Goal: Transaction & Acquisition: Purchase product/service

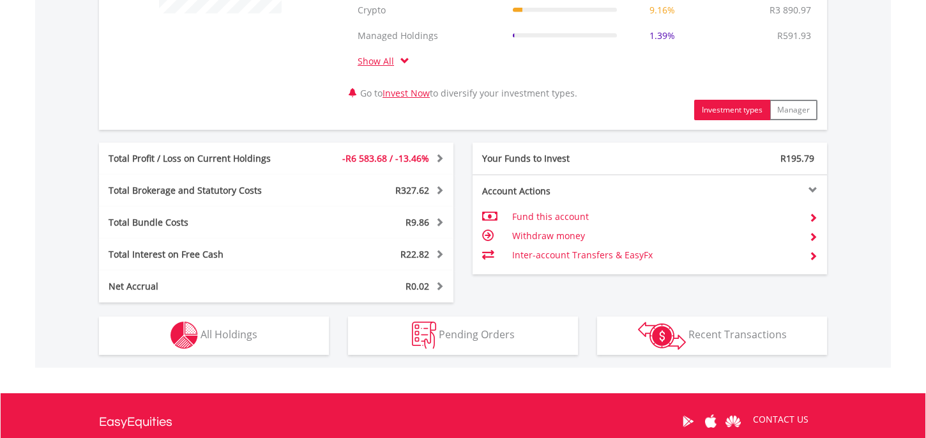
scroll to position [607, 0]
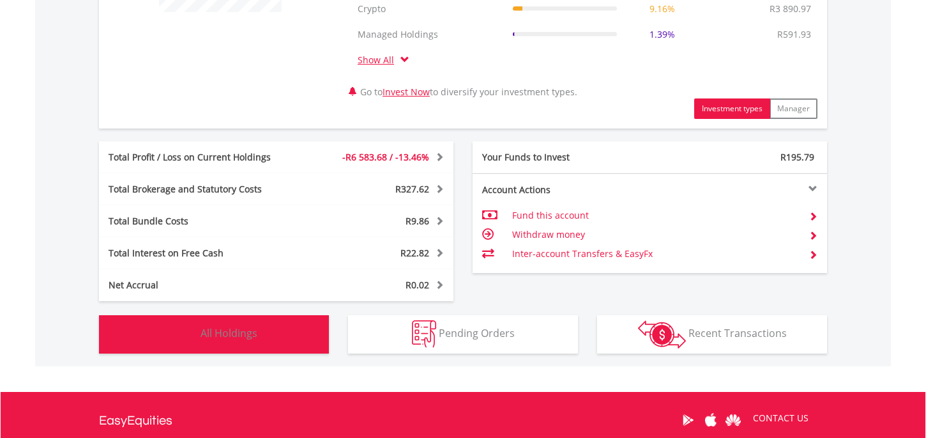
click at [222, 330] on span "All Holdings" at bounding box center [229, 333] width 57 height 14
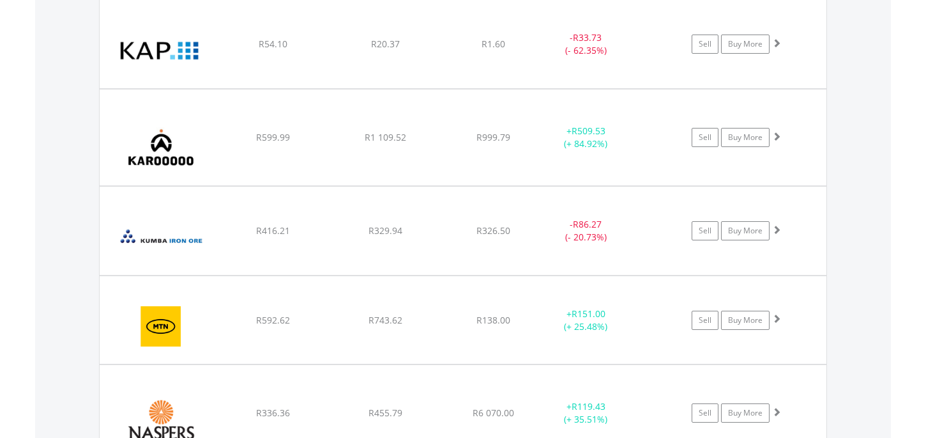
scroll to position [3146, 0]
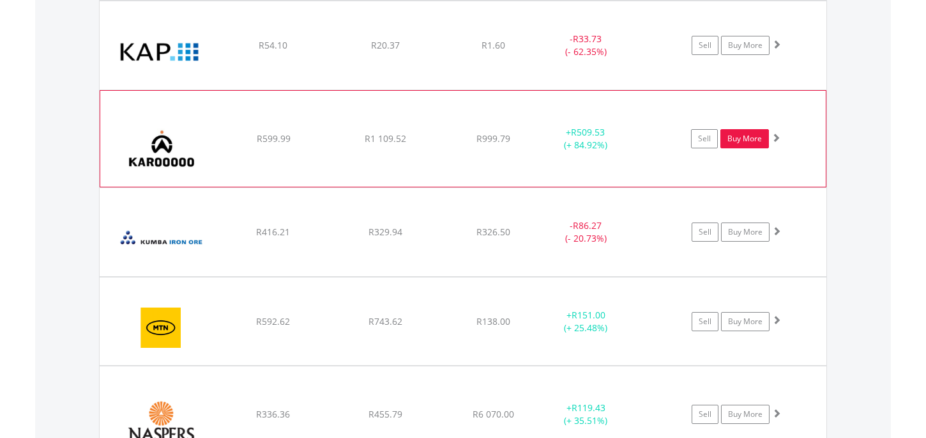
click at [733, 139] on link "Buy More" at bounding box center [744, 138] width 49 height 19
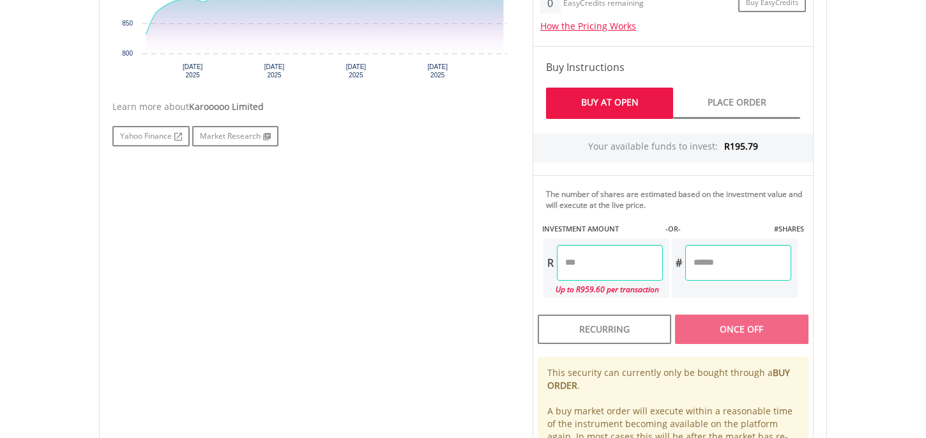
scroll to position [570, 0]
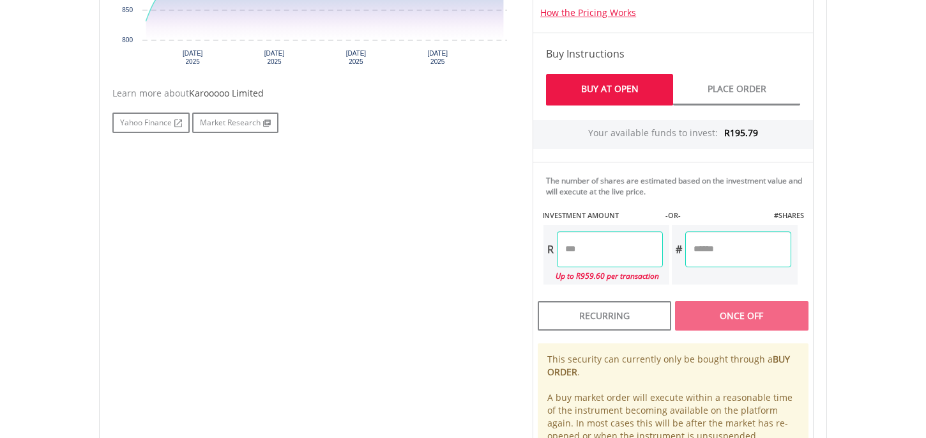
click at [574, 254] on input "number" at bounding box center [610, 249] width 106 height 36
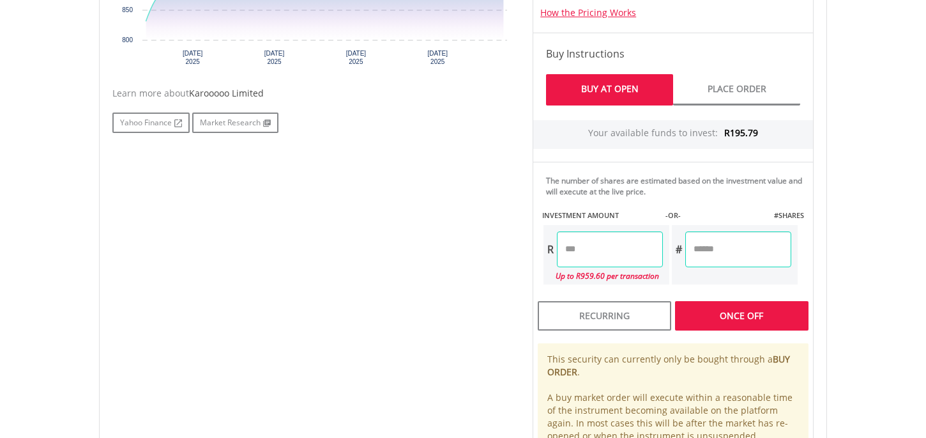
click at [708, 312] on div "Last Updated Price: 15-min. Delay* Price Update Cost: 0 Credits Market Closed S…" at bounding box center [673, 161] width 300 height 643
type input "******"
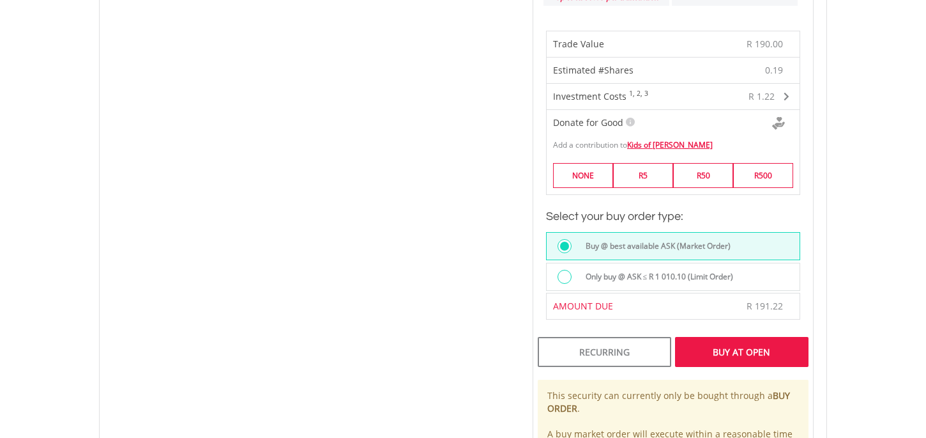
scroll to position [851, 0]
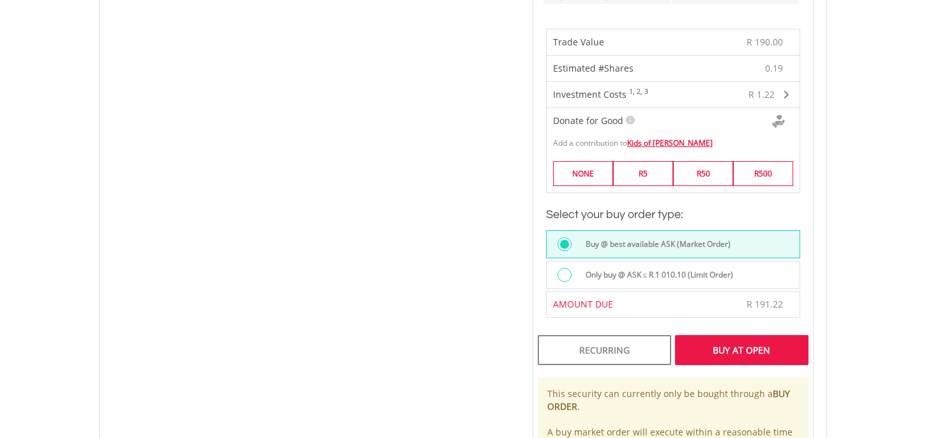
click at [715, 353] on div "Buy At Open" at bounding box center [741, 349] width 133 height 29
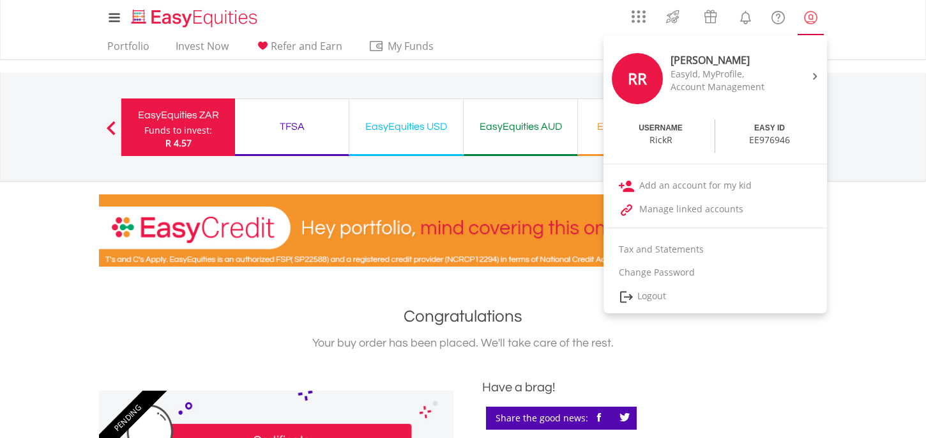
click at [811, 19] on lord-icon "My Profile" at bounding box center [811, 18] width 16 height 16
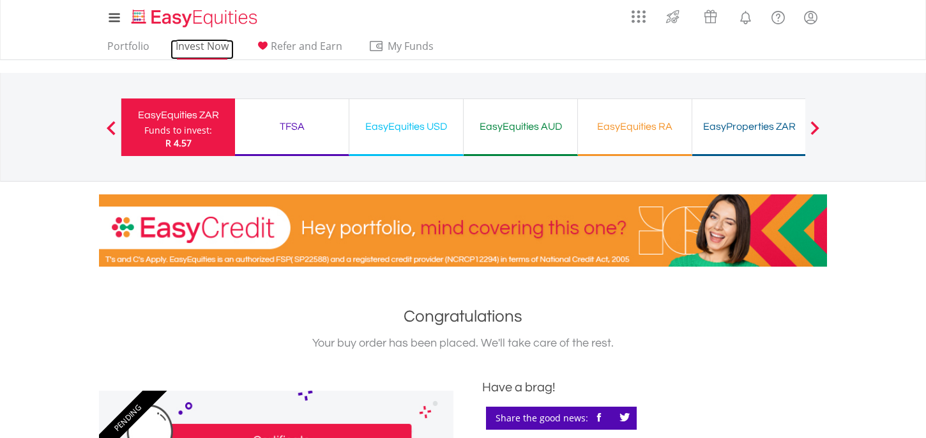
click at [185, 49] on link "Invest Now" at bounding box center [202, 50] width 63 height 20
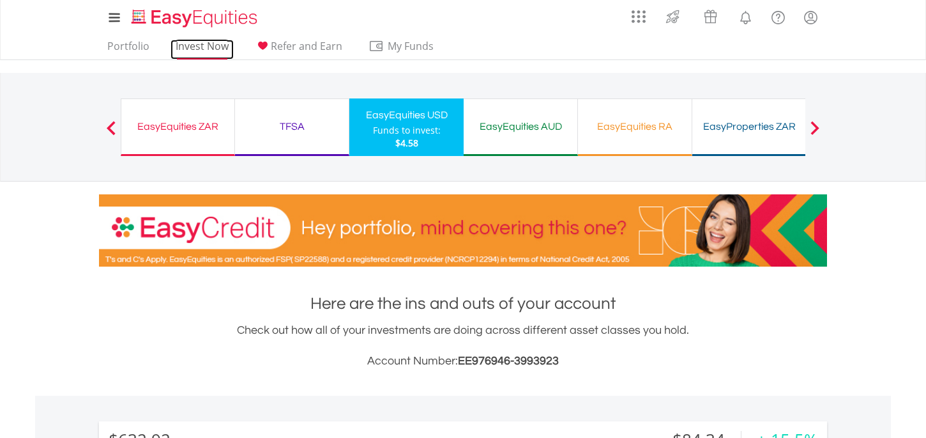
click at [188, 51] on link "Invest Now" at bounding box center [202, 50] width 63 height 20
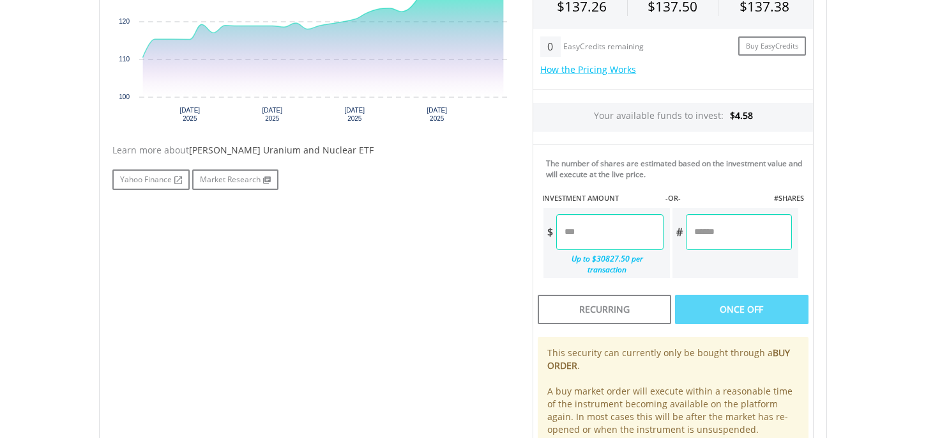
scroll to position [517, 0]
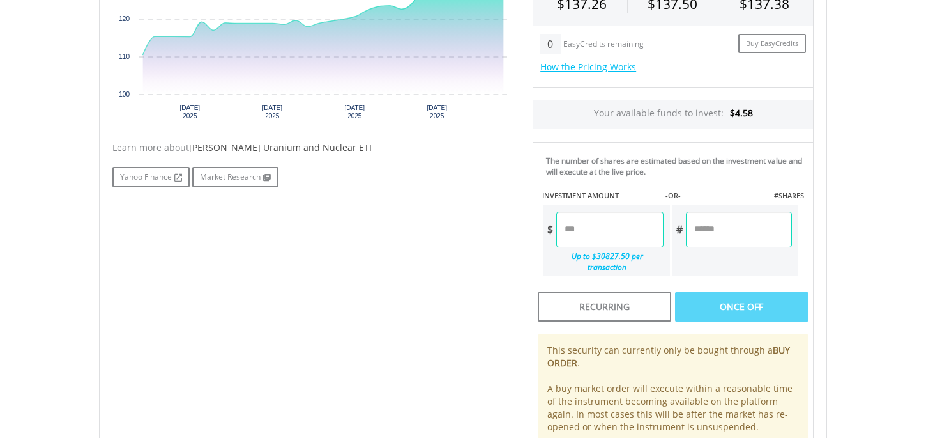
click at [576, 231] on input "number" at bounding box center [609, 229] width 107 height 36
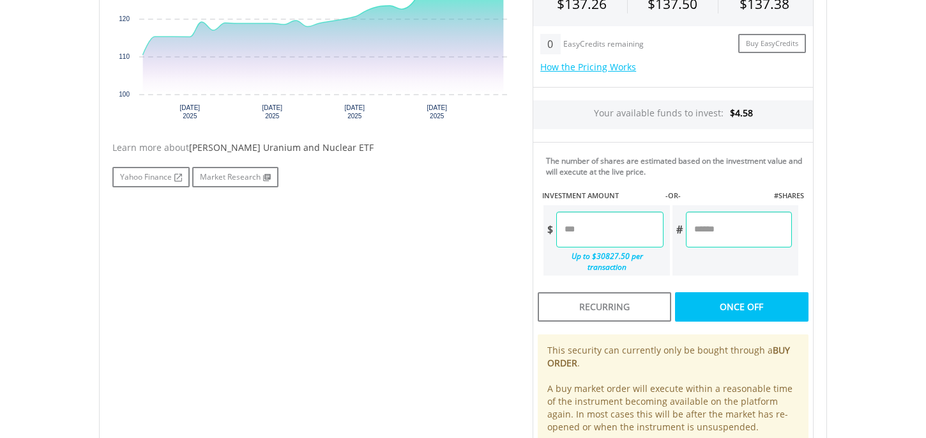
click at [759, 305] on div "Last Updated Price: 15-min. Delay* Price Update Cost: 0 Credits Market Closed S…" at bounding box center [673, 184] width 300 height 580
type input "****"
type input "*****"
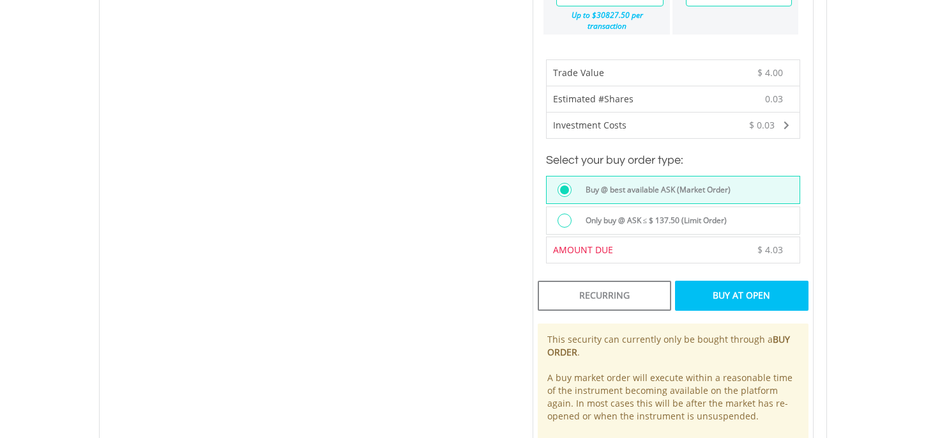
scroll to position [763, 0]
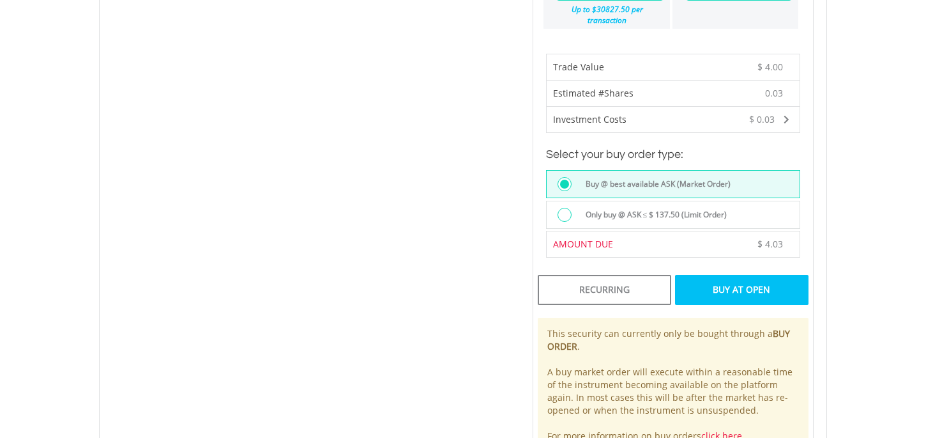
click at [714, 275] on div "Buy At Open" at bounding box center [741, 289] width 133 height 29
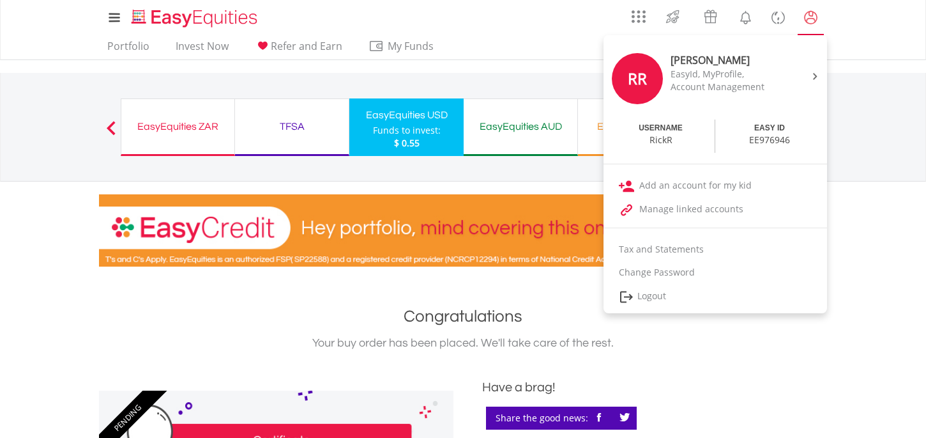
click at [812, 15] on lord-icon "My Profile" at bounding box center [811, 18] width 16 height 16
click at [812, 20] on lord-icon "My Profile" at bounding box center [811, 18] width 16 height 16
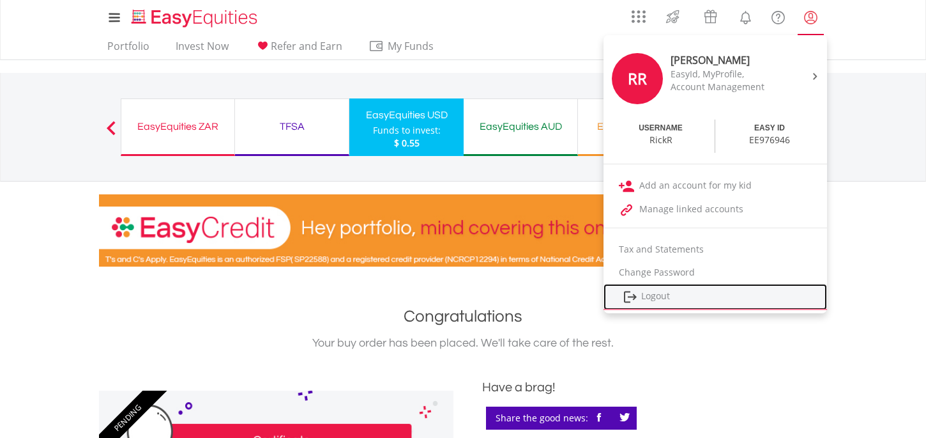
click at [655, 298] on link "Logout" at bounding box center [716, 297] width 224 height 26
